Goal: Task Accomplishment & Management: Manage account settings

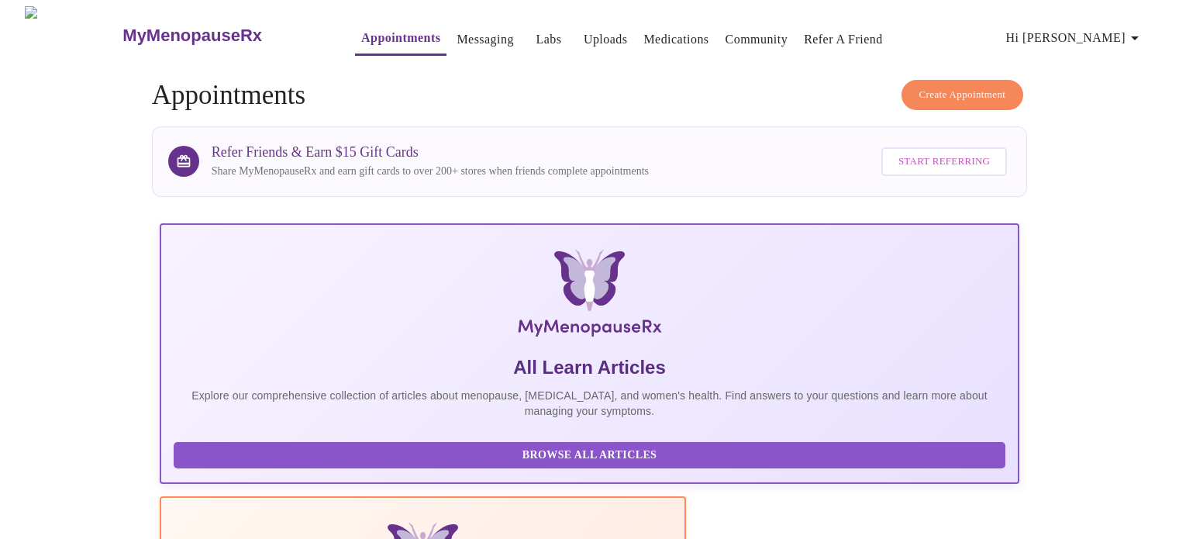
scroll to position [480, 0]
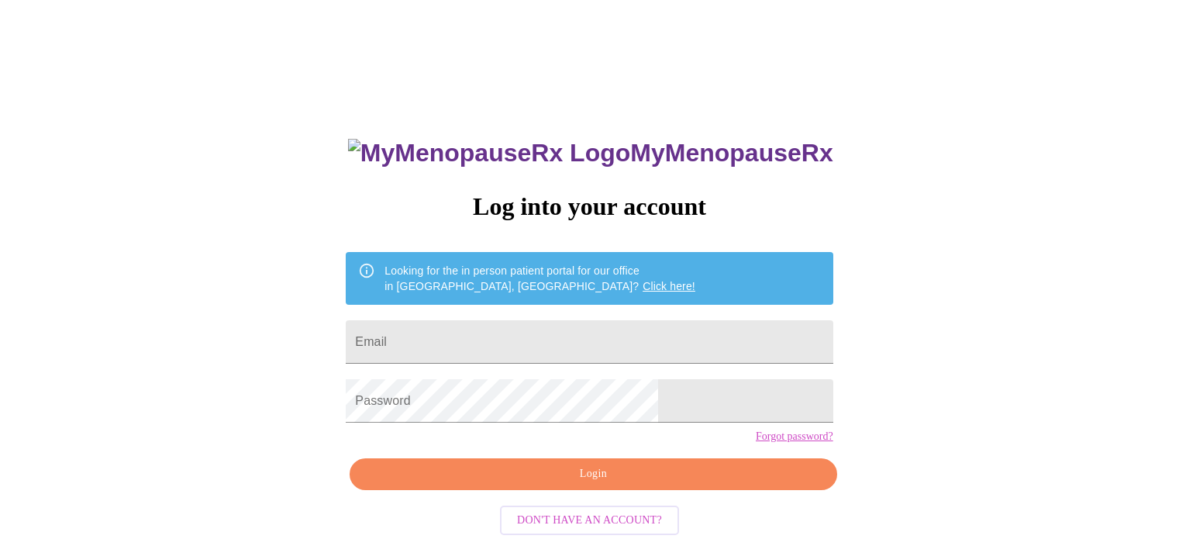
scroll to position [29, 0]
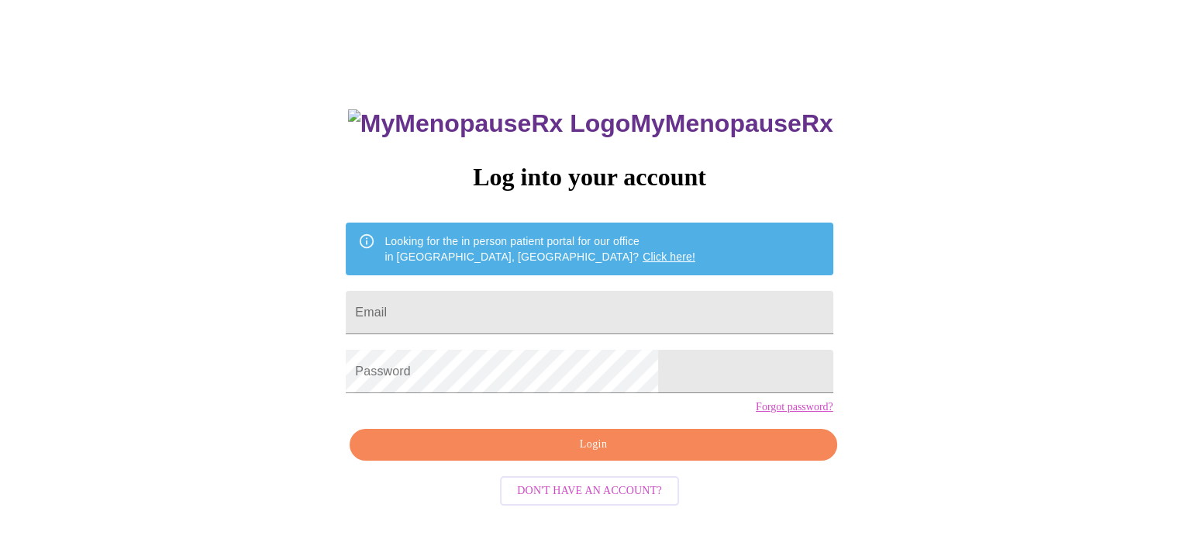
type input "annaharcharik@gmail.com"
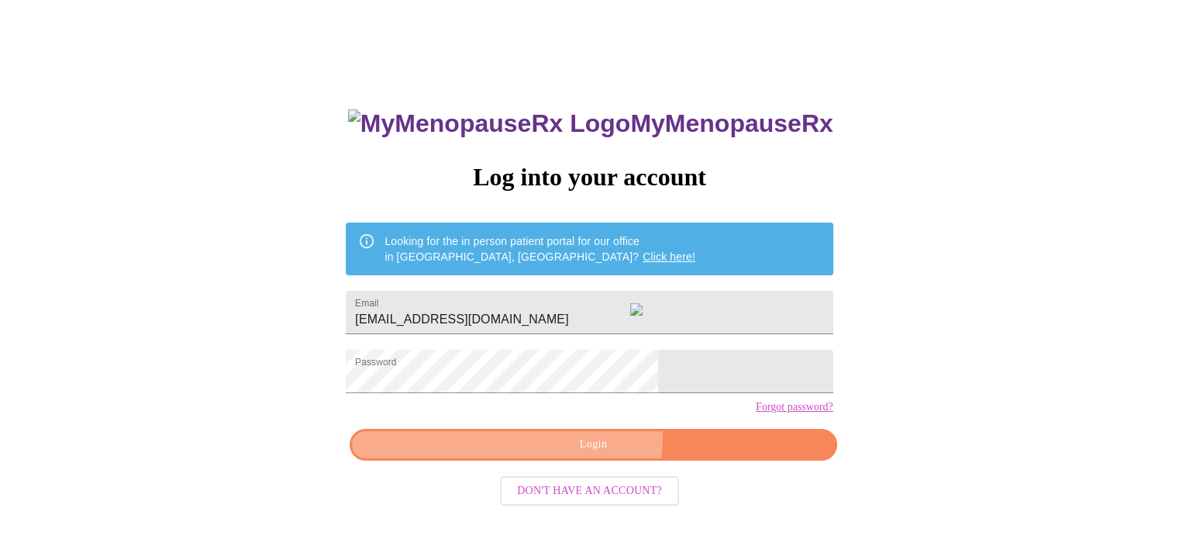
click at [593, 454] on span "Login" at bounding box center [592, 444] width 451 height 19
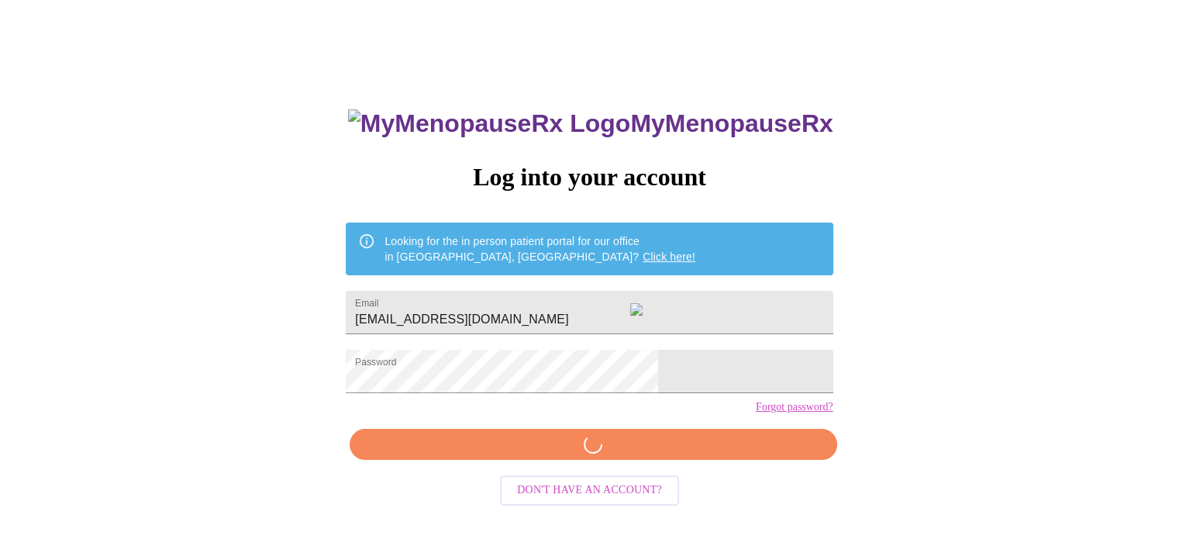
scroll to position [29, 0]
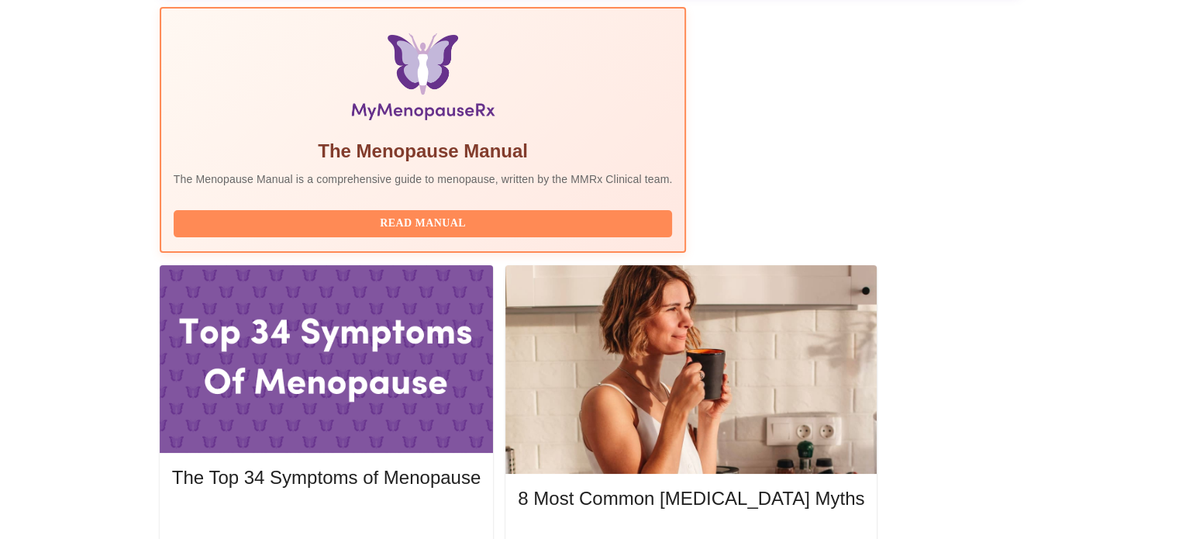
scroll to position [499, 0]
